Goal: Task Accomplishment & Management: Manage account settings

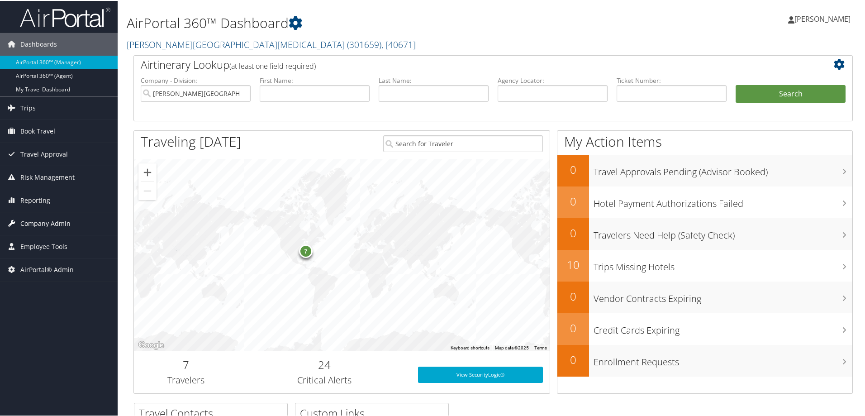
click at [46, 226] on span "Company Admin" at bounding box center [45, 222] width 50 height 23
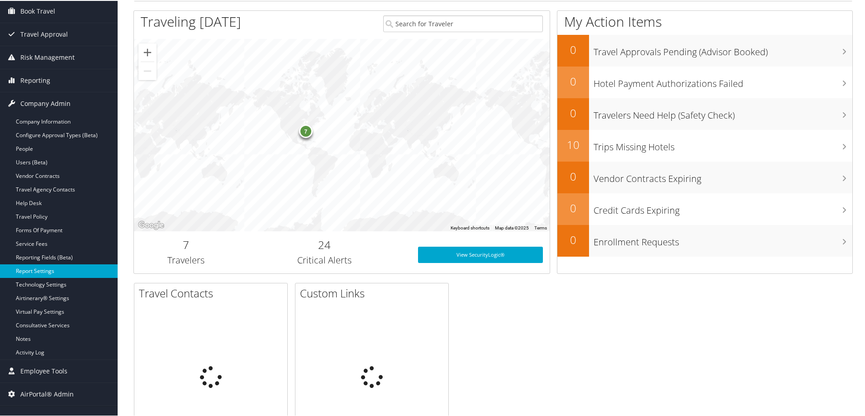
scroll to position [121, 0]
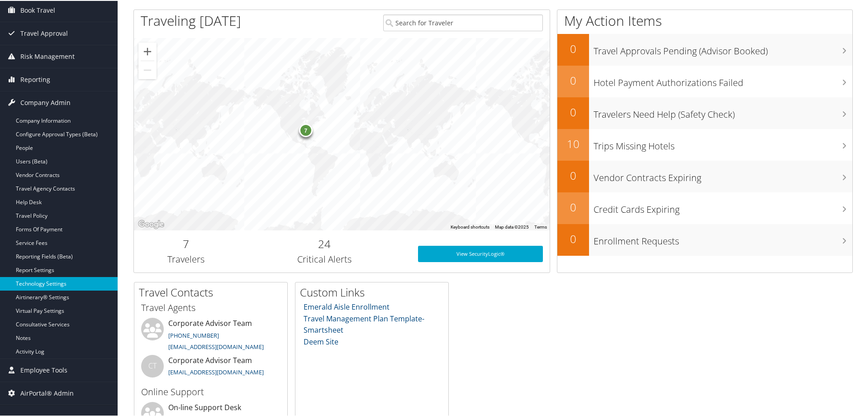
click at [39, 282] on link "Technology Settings" at bounding box center [59, 283] width 118 height 14
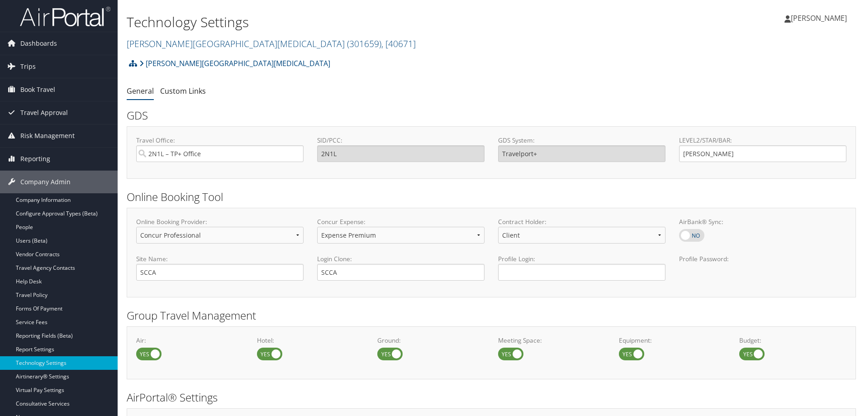
select select "4"
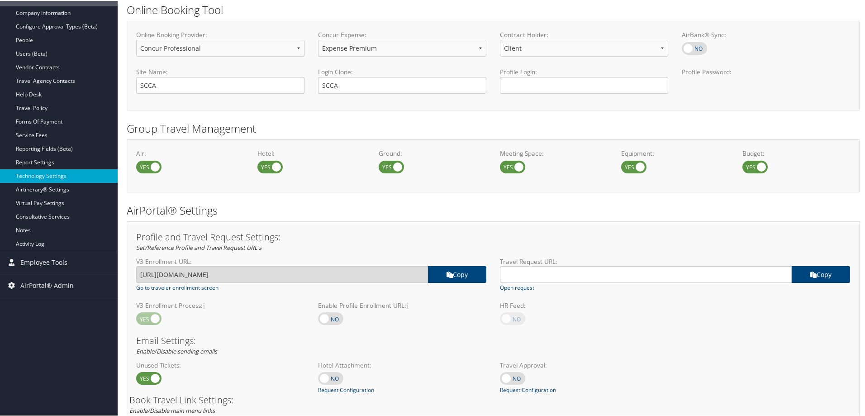
scroll to position [302, 0]
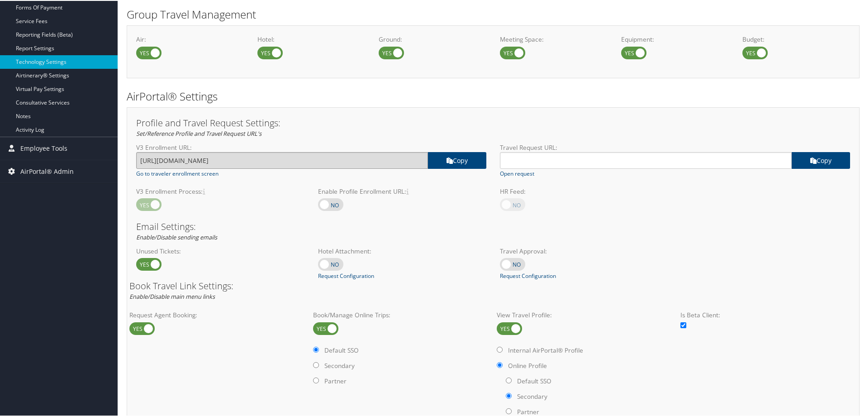
drag, startPoint x: 272, startPoint y: 157, endPoint x: 135, endPoint y: 158, distance: 136.7
click at [135, 158] on div "V3 Enrollment URL: https://airportal.cbtat.com/enroll/301659 copy Go to travele…" at bounding box center [311, 159] width 364 height 35
click at [859, 315] on div "Technology Settings Fred Hutchinson Cancer Center ( 301659 ) , [ 40671 ] Fred H…" at bounding box center [493, 197] width 751 height 998
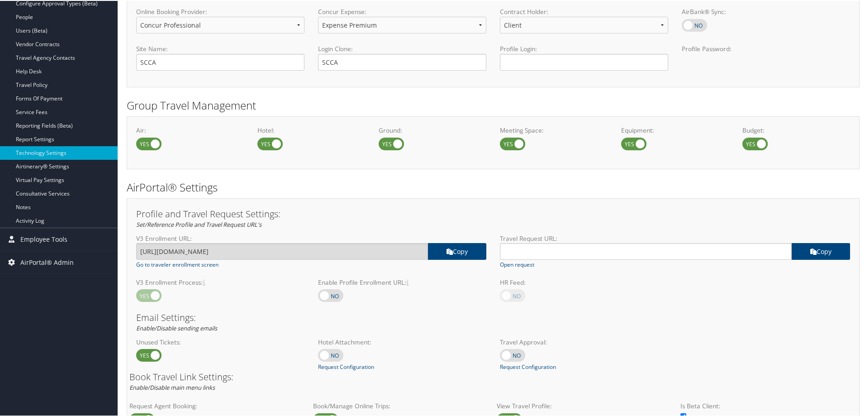
scroll to position [362, 0]
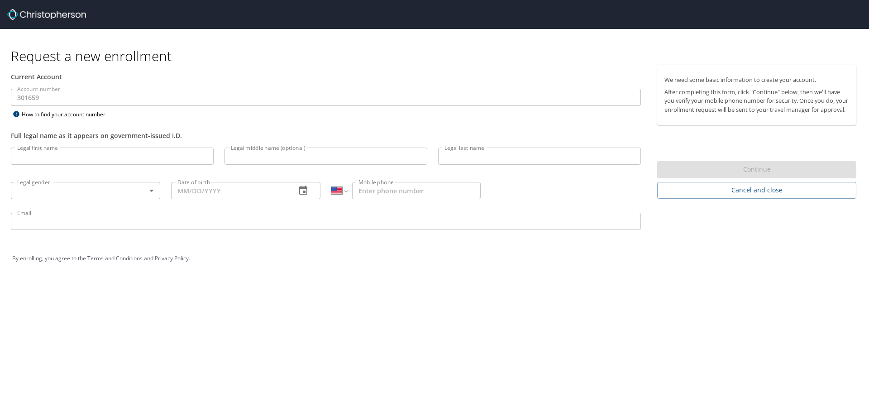
select select "US"
